Goal: Navigation & Orientation: Go to known website

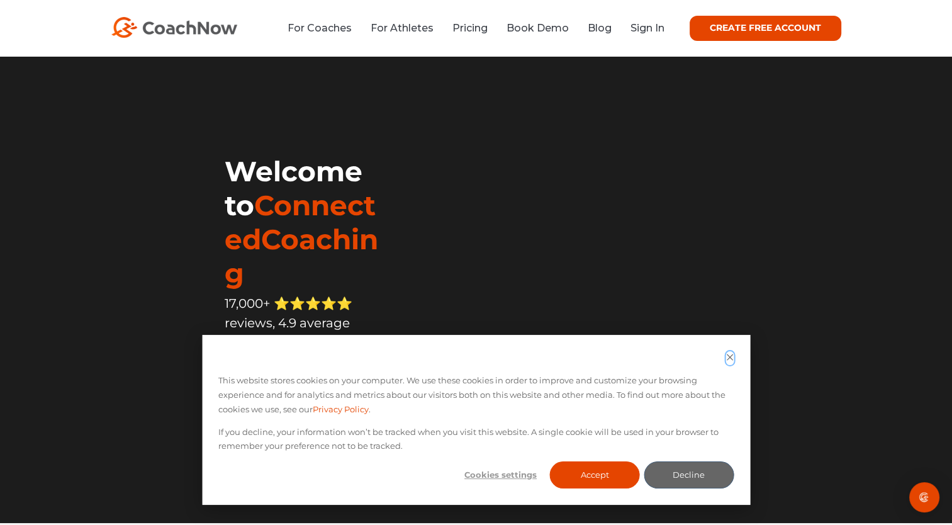
click at [728, 356] on icon "Dismiss cookie banner" at bounding box center [729, 357] width 8 height 8
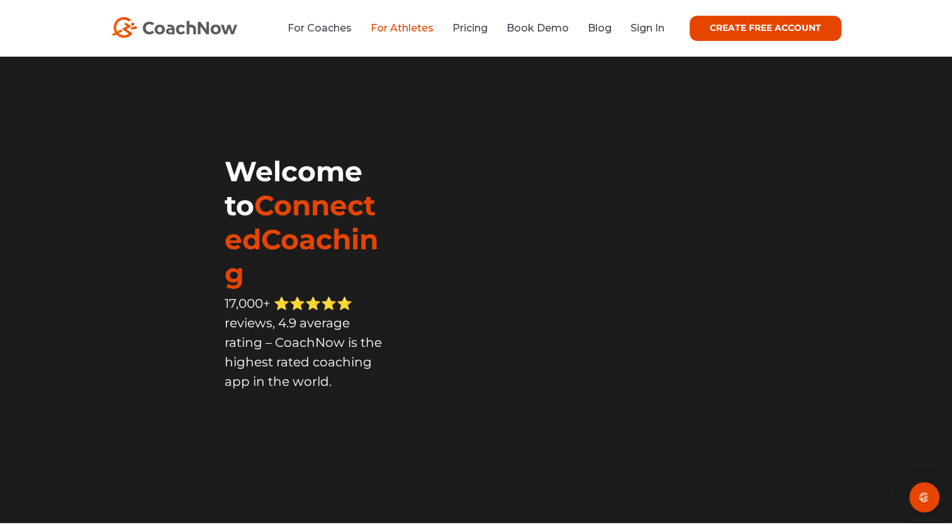
click at [399, 24] on link "For Athletes" at bounding box center [402, 28] width 63 height 12
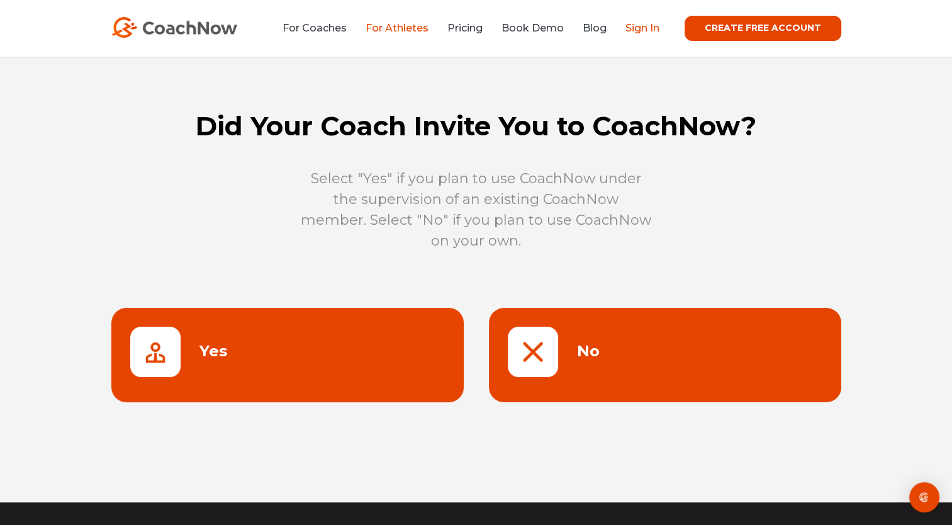
click at [649, 26] on link "Sign In" at bounding box center [642, 28] width 34 height 12
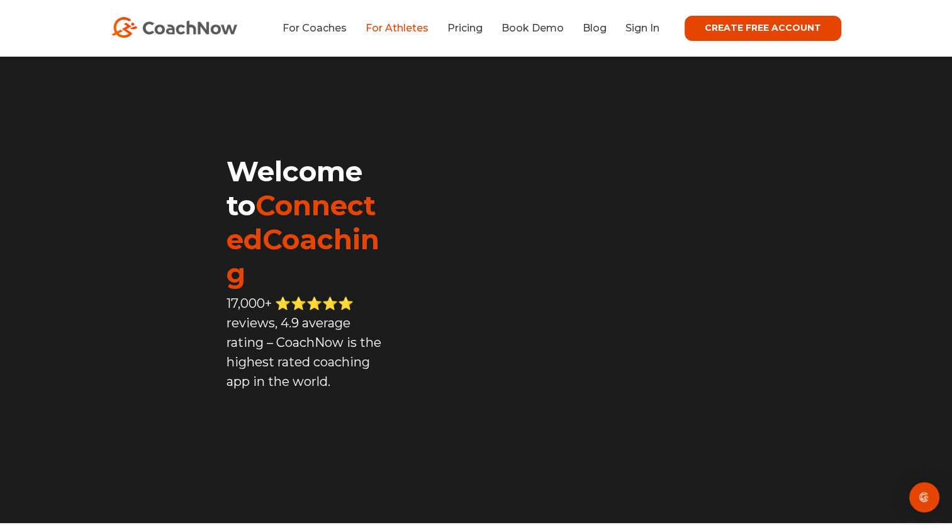
click at [396, 25] on link "For Athletes" at bounding box center [397, 28] width 63 height 12
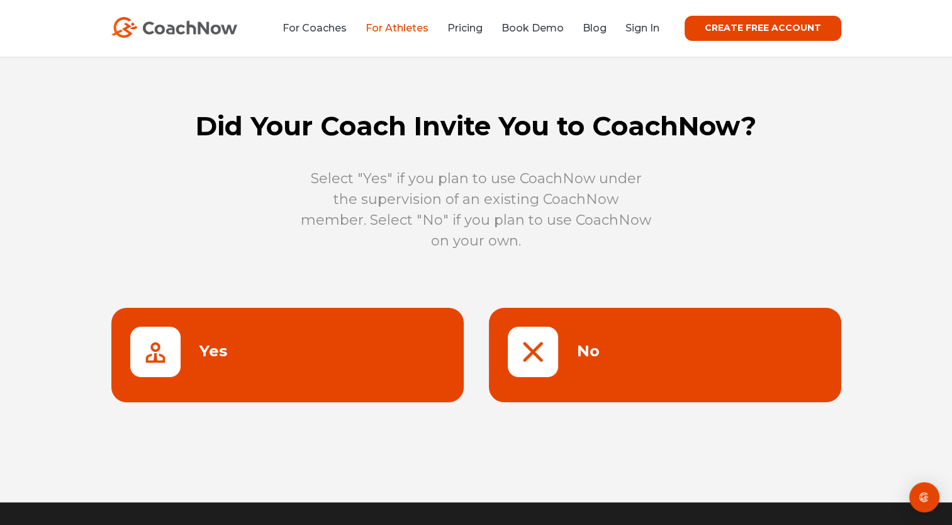
click at [636, 353] on link at bounding box center [665, 355] width 352 height 94
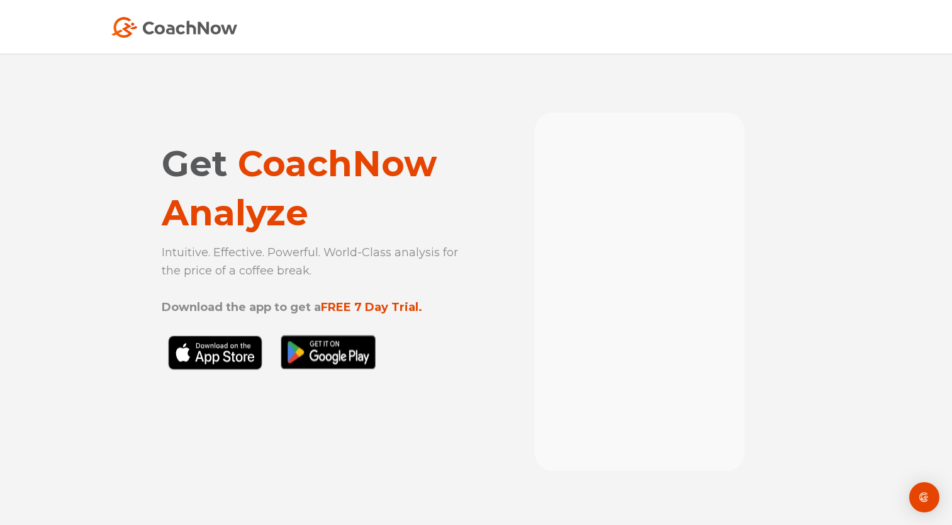
click at [542, 345] on div at bounding box center [640, 294] width 196 height 349
